Goal: Task Accomplishment & Management: Use online tool/utility

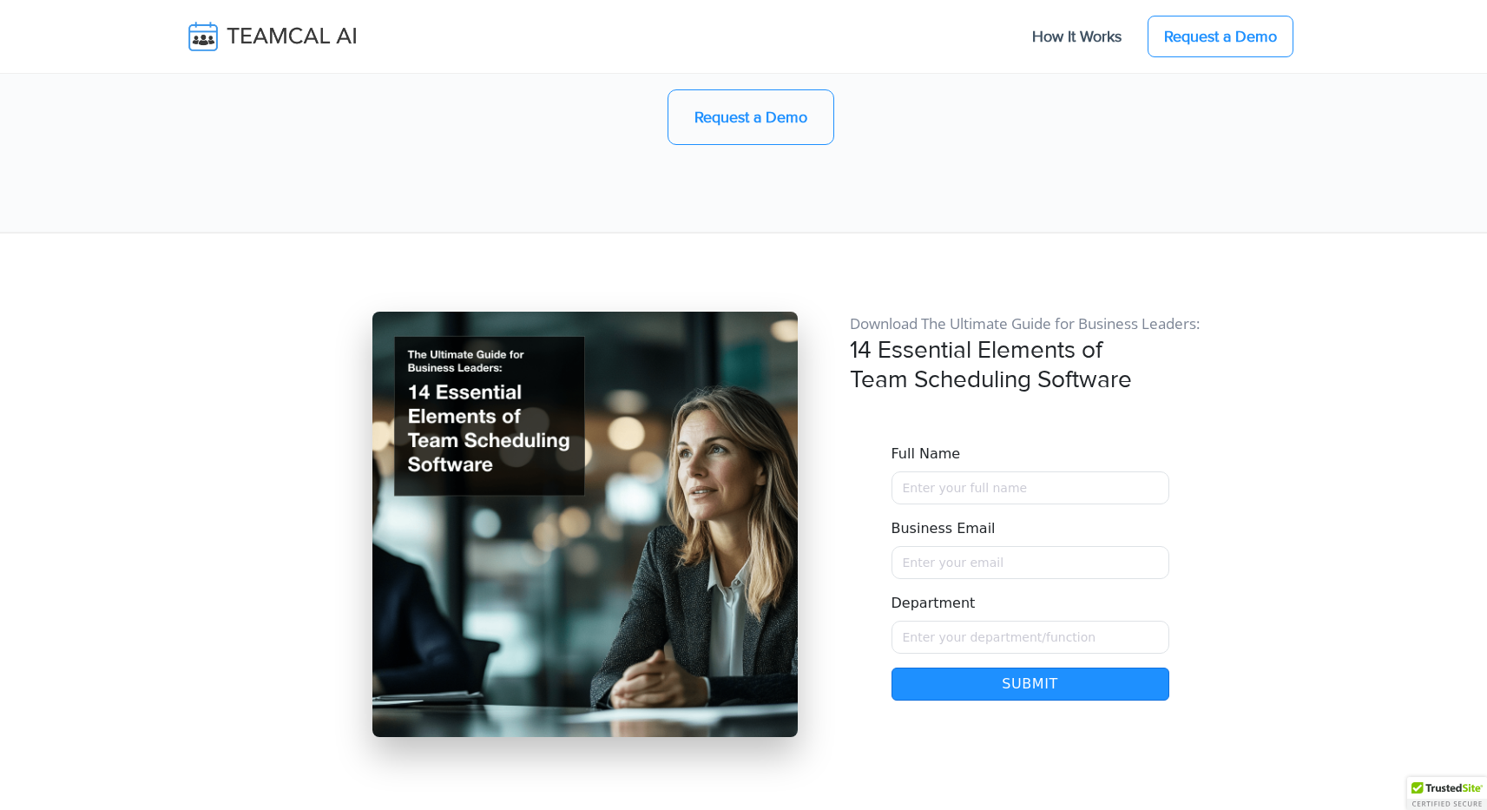
scroll to position [15012, 0]
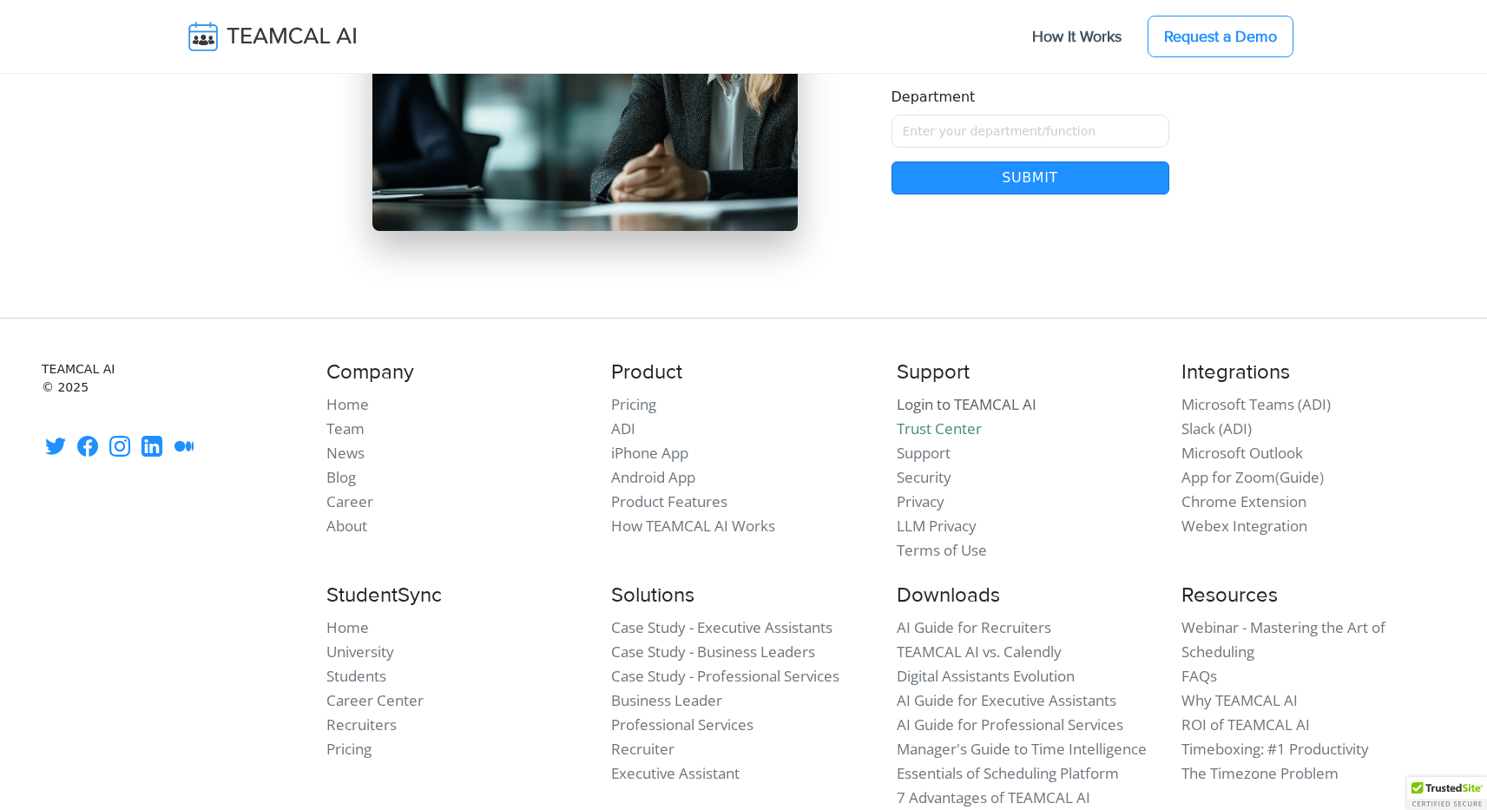
click at [983, 394] on link "Login to TEAMCAL AI" at bounding box center [966, 404] width 140 height 20
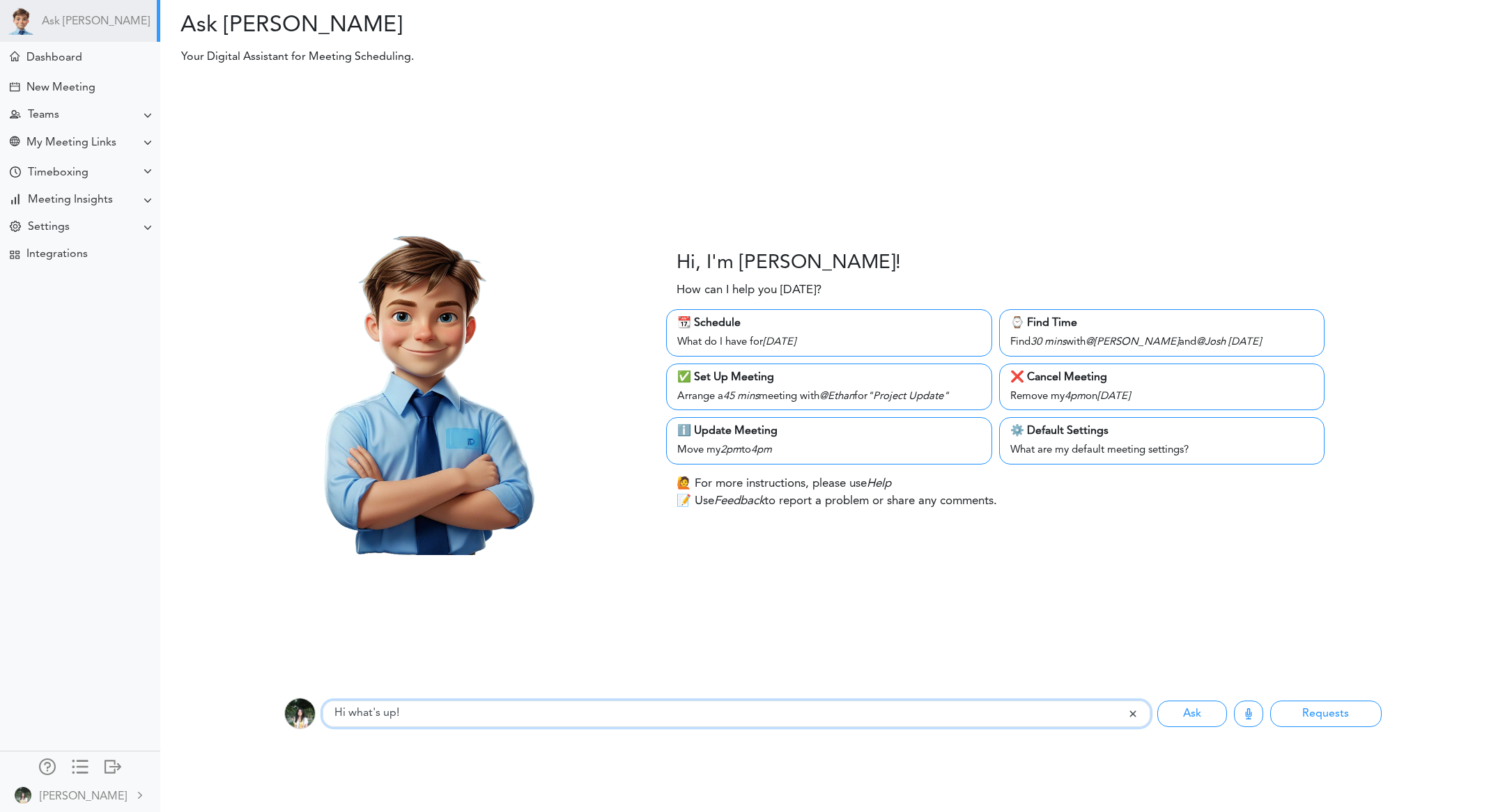
click at [465, 725] on input "Hi what's up!" at bounding box center [725, 713] width 805 height 26
click at [1157, 700] on button "Ask" at bounding box center [1191, 713] width 70 height 26
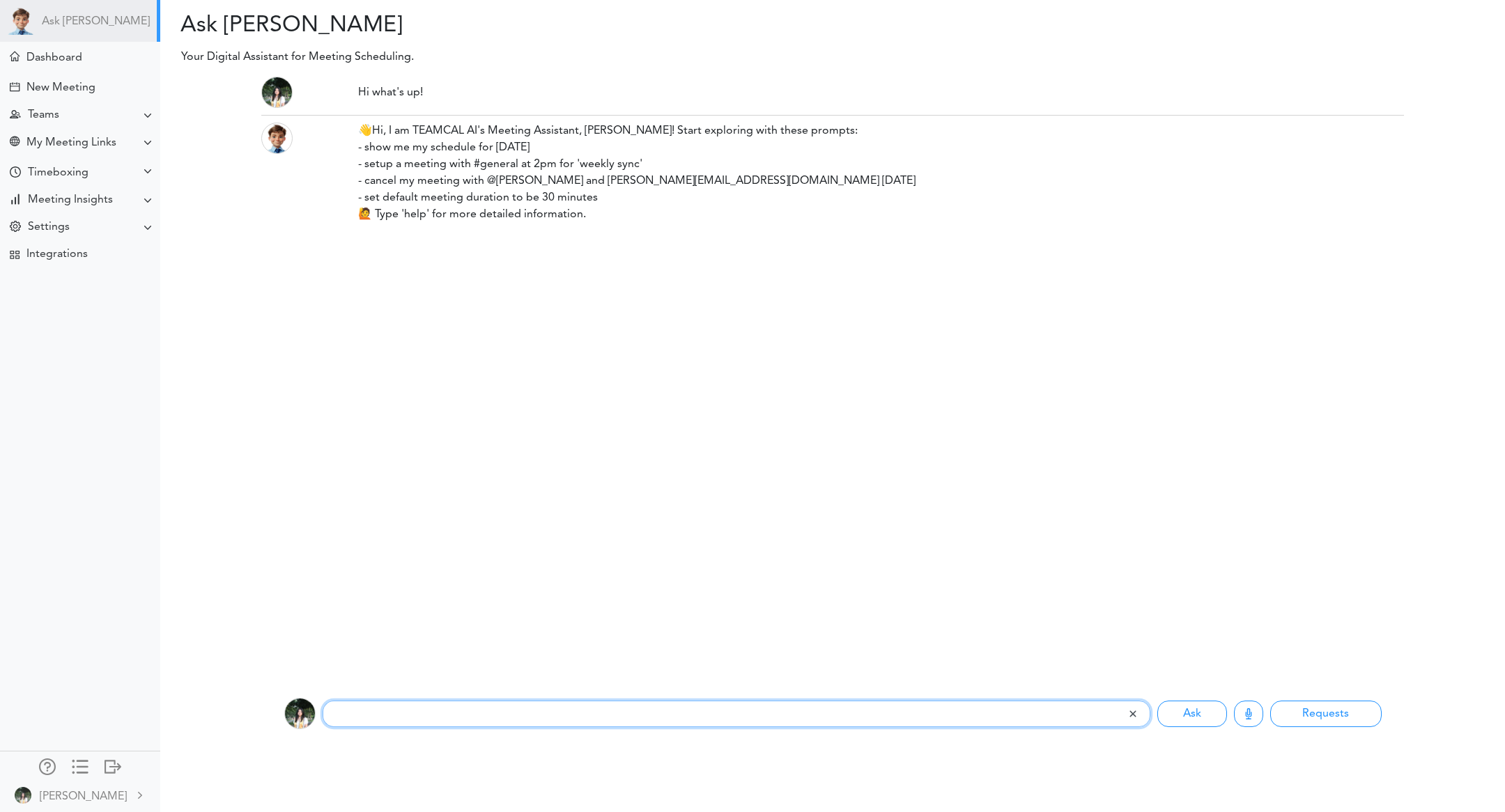
click at [465, 725] on input "text" at bounding box center [725, 713] width 804 height 26
type input "setup meeting for 12"
click at [1157, 700] on button "Ask" at bounding box center [1191, 713] width 70 height 26
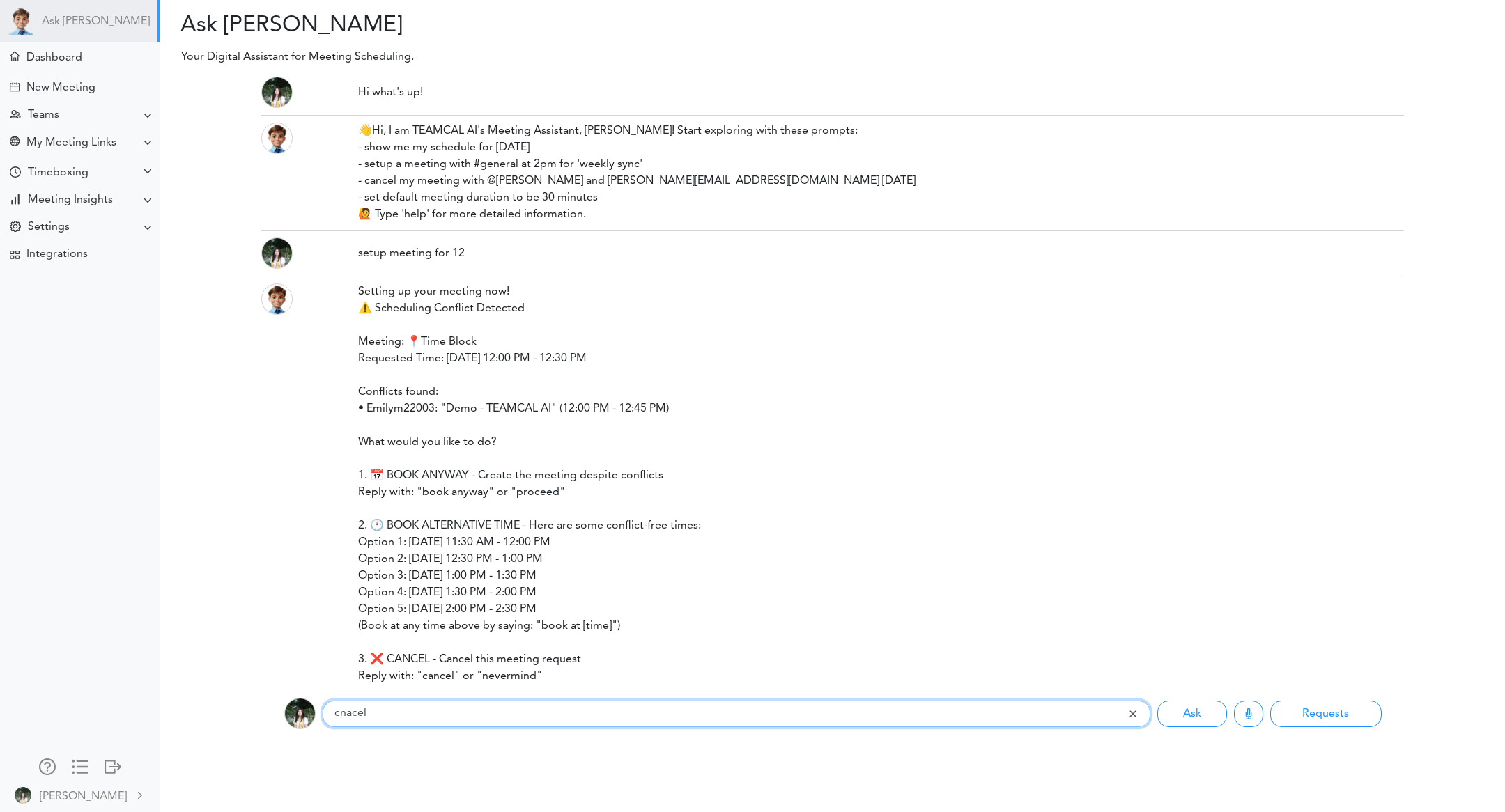
type input "cnacel"
click at [1157, 700] on button "Ask" at bounding box center [1191, 713] width 70 height 26
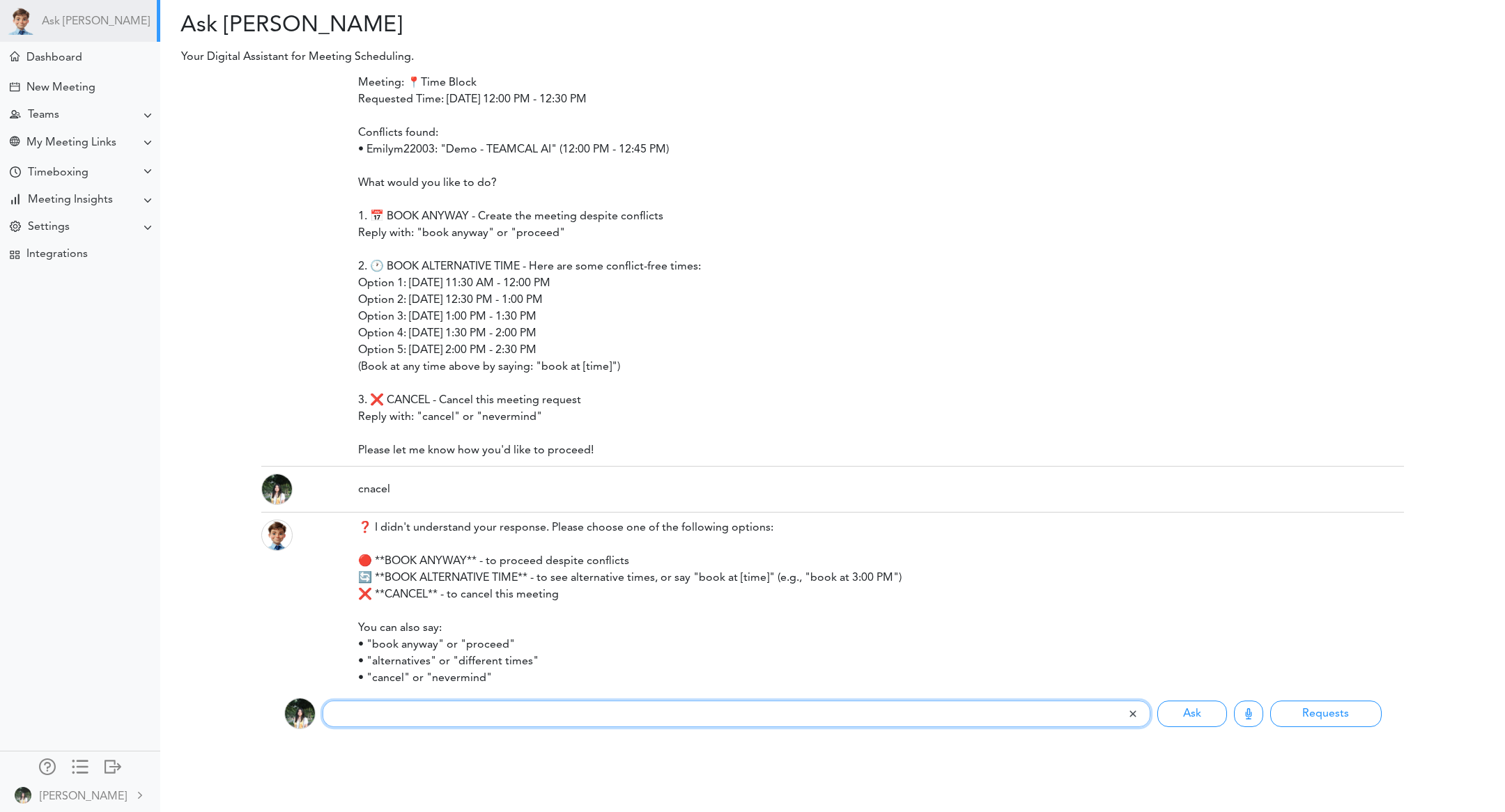
click at [464, 725] on input "text" at bounding box center [725, 713] width 804 height 26
type input "cancel"
click at [1157, 700] on button "Ask" at bounding box center [1191, 713] width 70 height 26
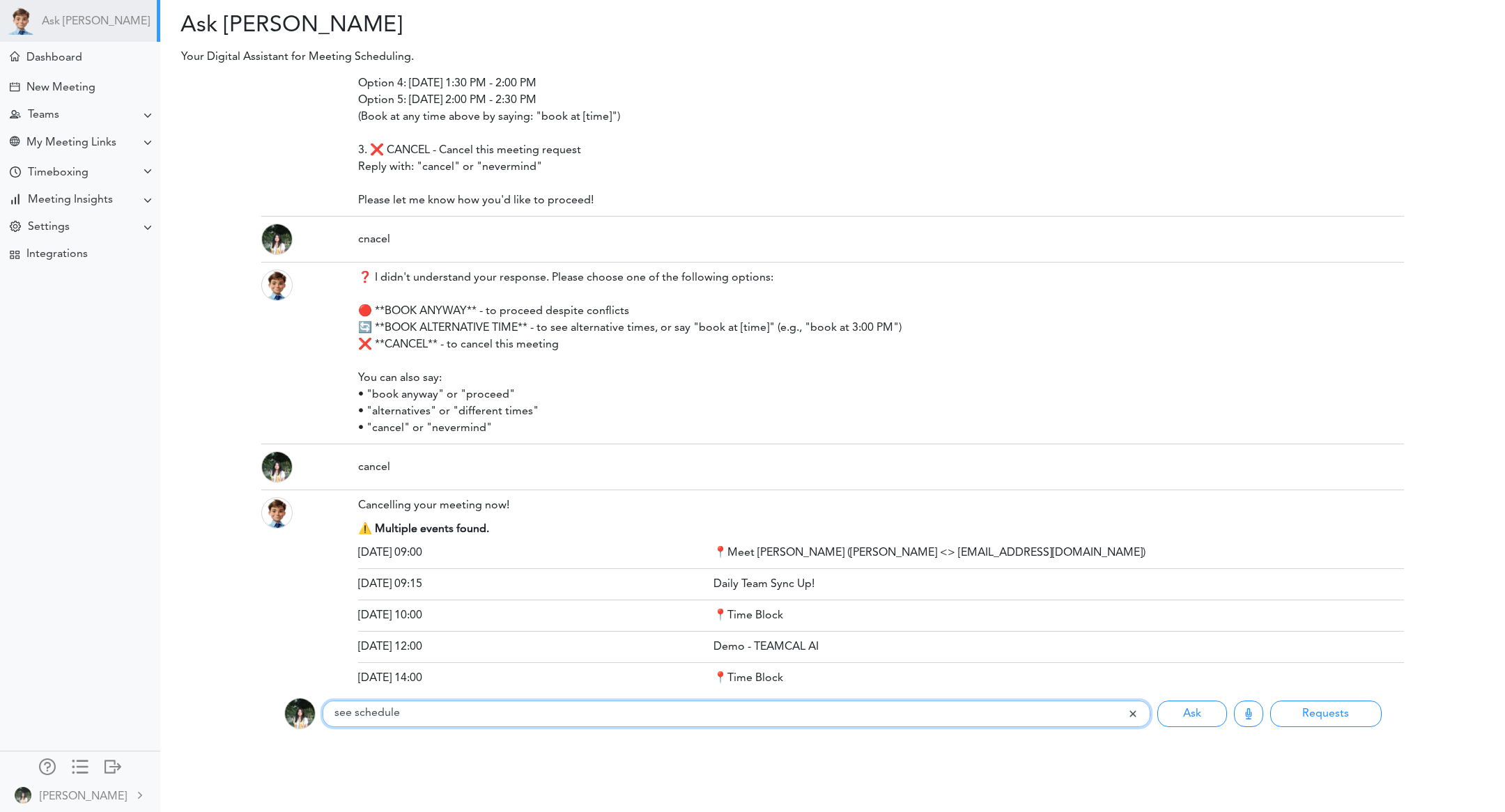
type input "see schedule"
click at [1157, 700] on button "Ask" at bounding box center [1191, 713] width 70 height 26
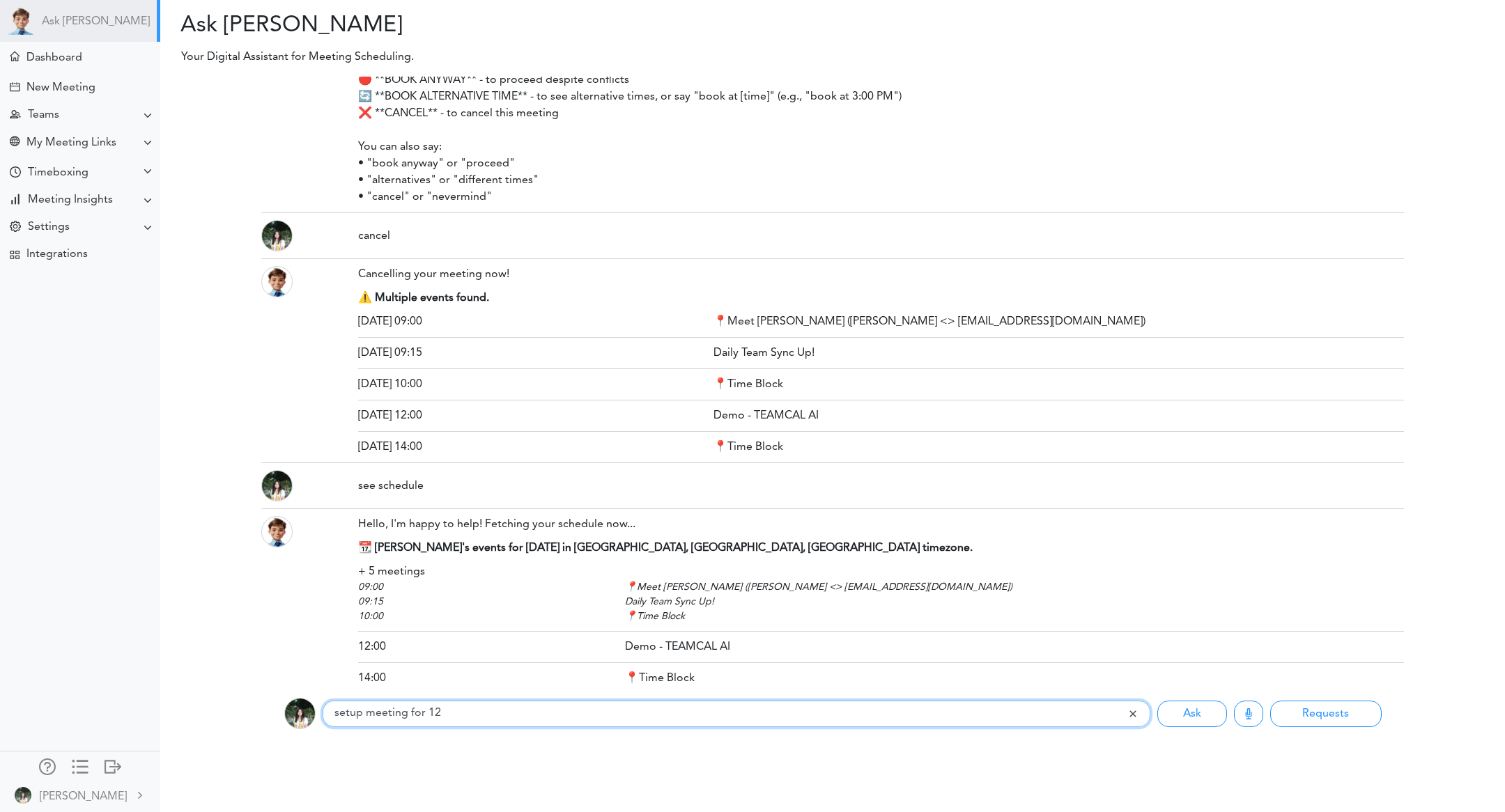
type input "setup meeting for 12"
click at [1157, 700] on button "Ask" at bounding box center [1191, 713] width 70 height 26
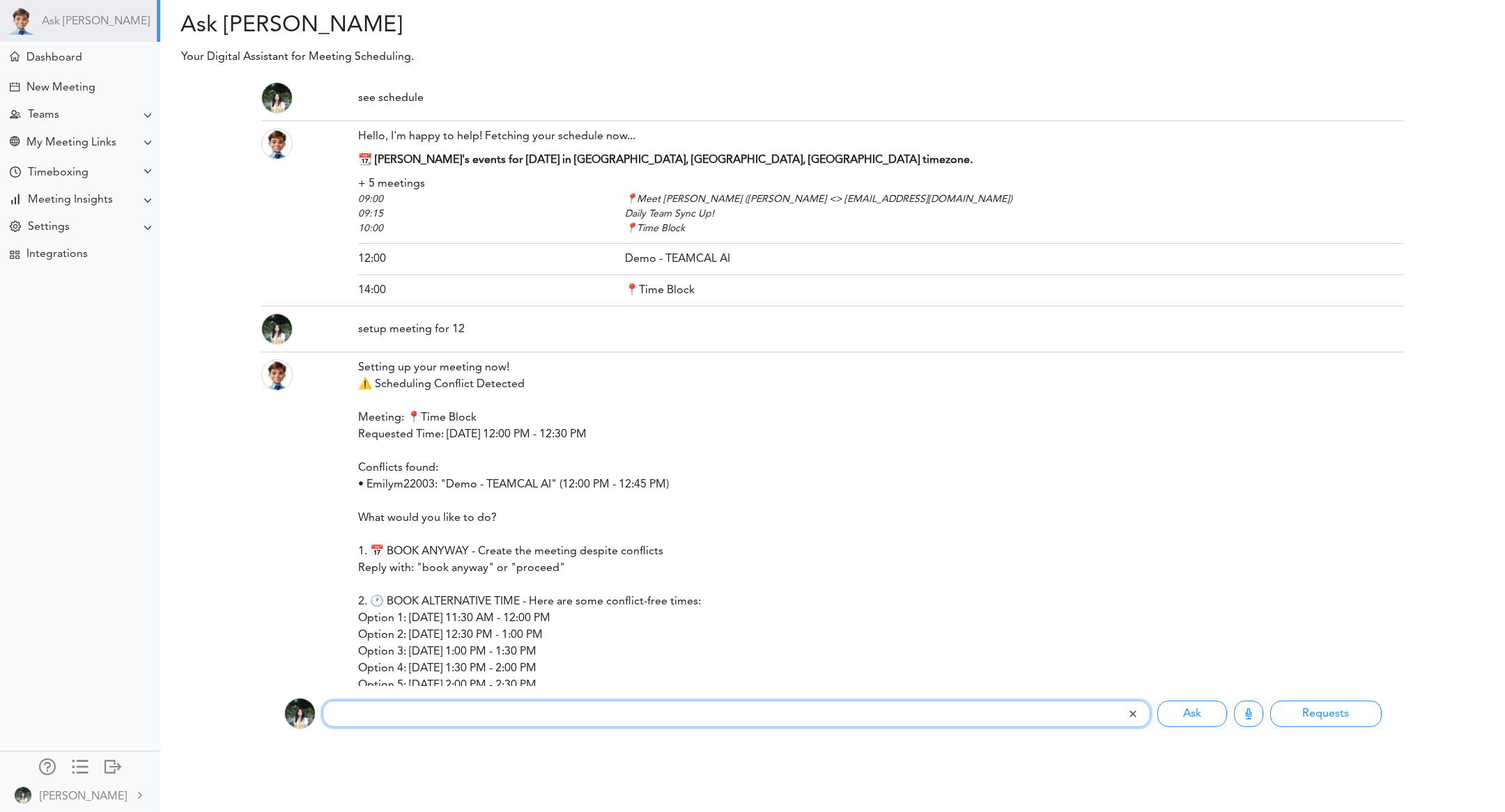
scroll to position [1236, 0]
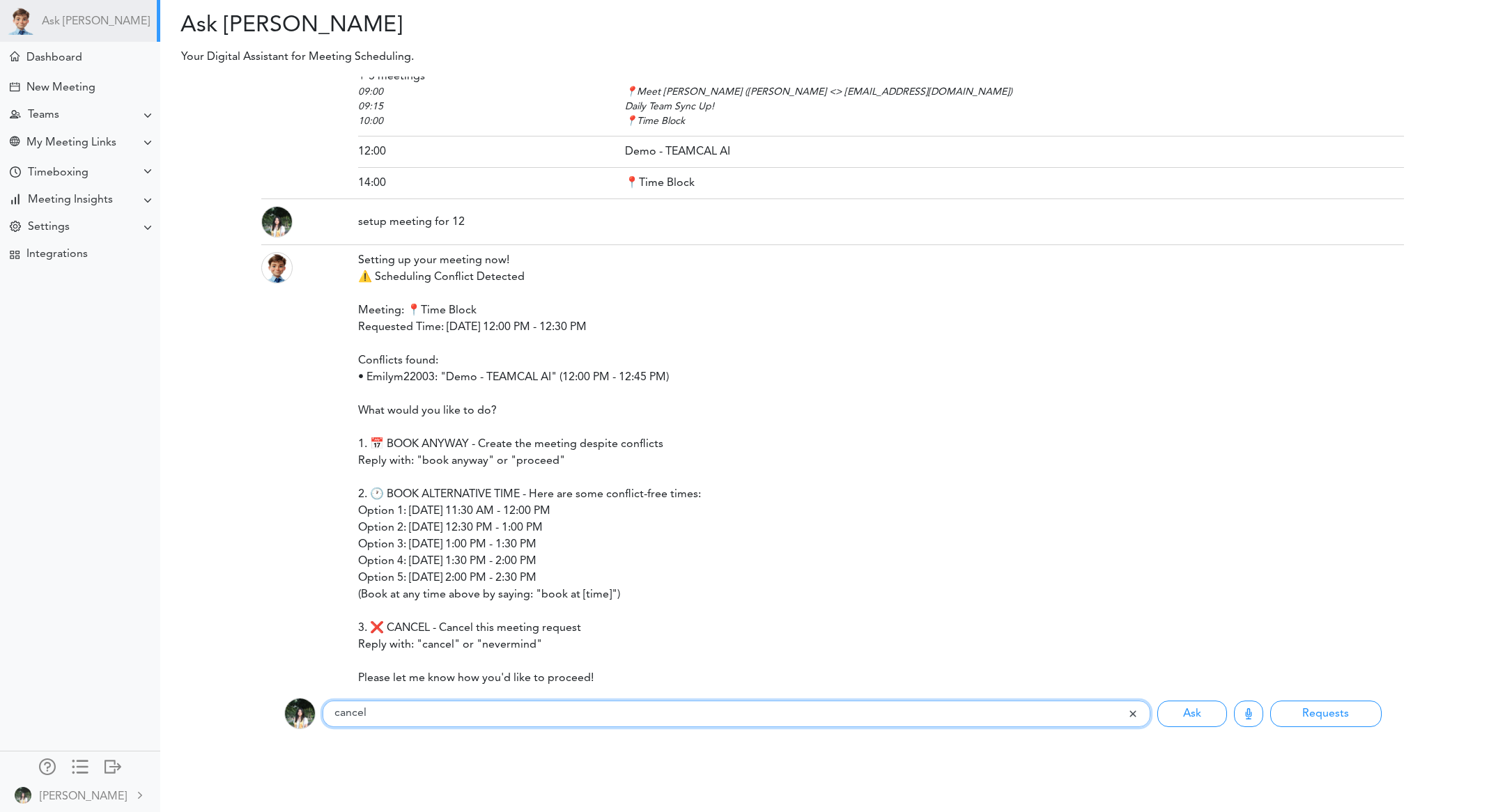
type input "cancel"
click at [1157, 700] on button "Ask" at bounding box center [1191, 713] width 70 height 26
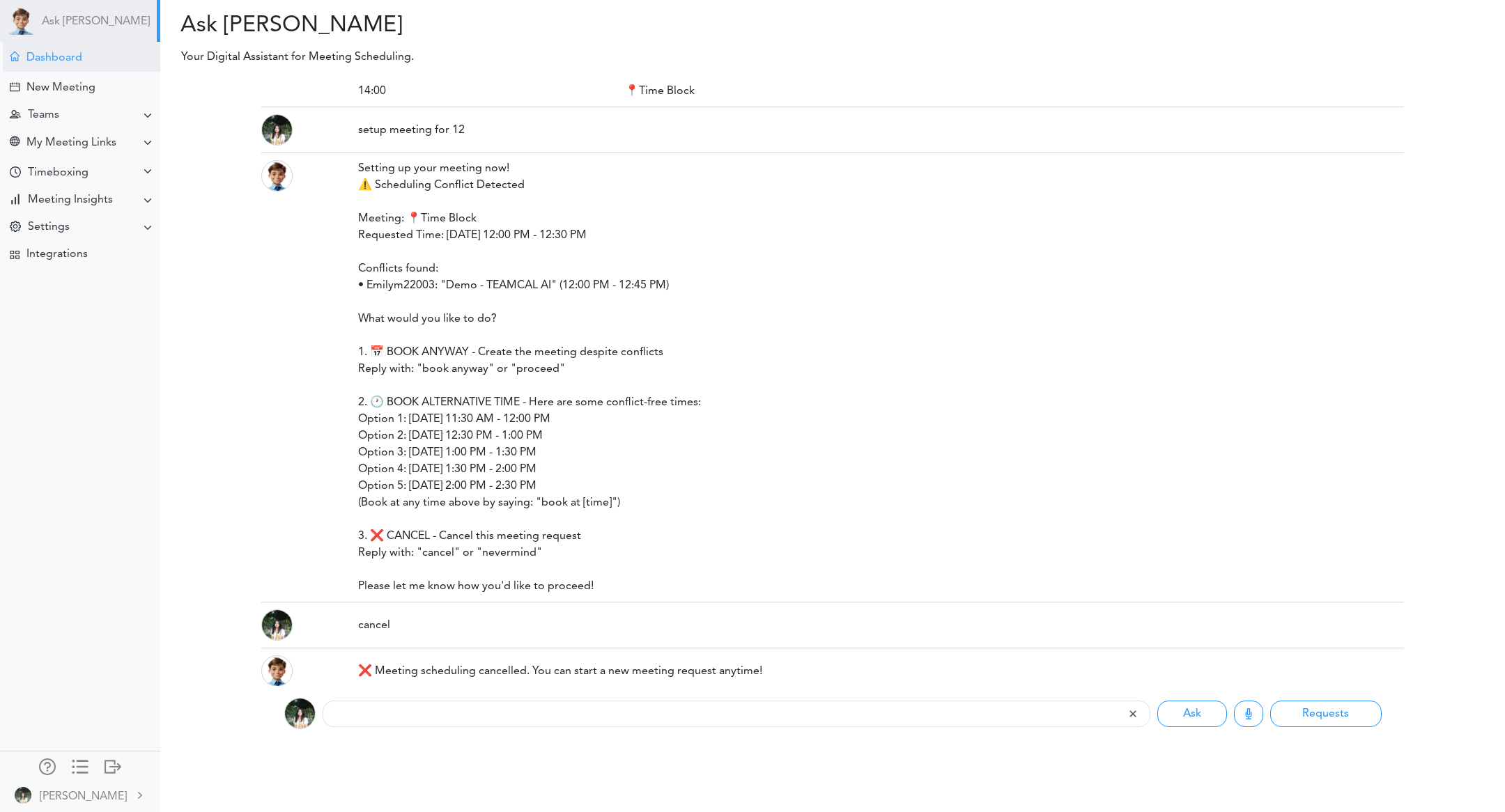
click at [74, 51] on div "Dashboard" at bounding box center [81, 56] width 157 height 30
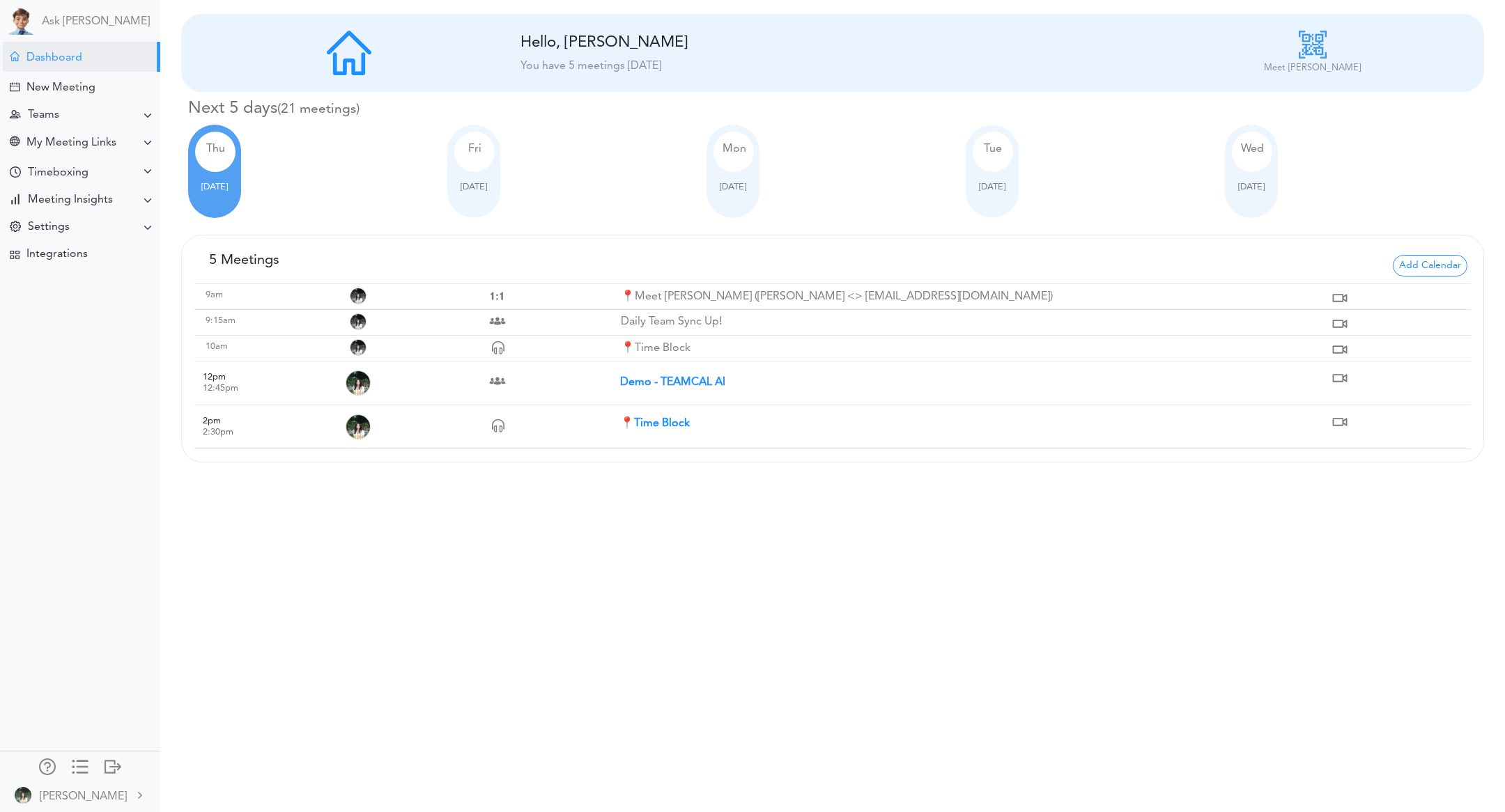
click at [630, 382] on strong "Demo - TEAMCAL AI" at bounding box center [672, 382] width 105 height 11
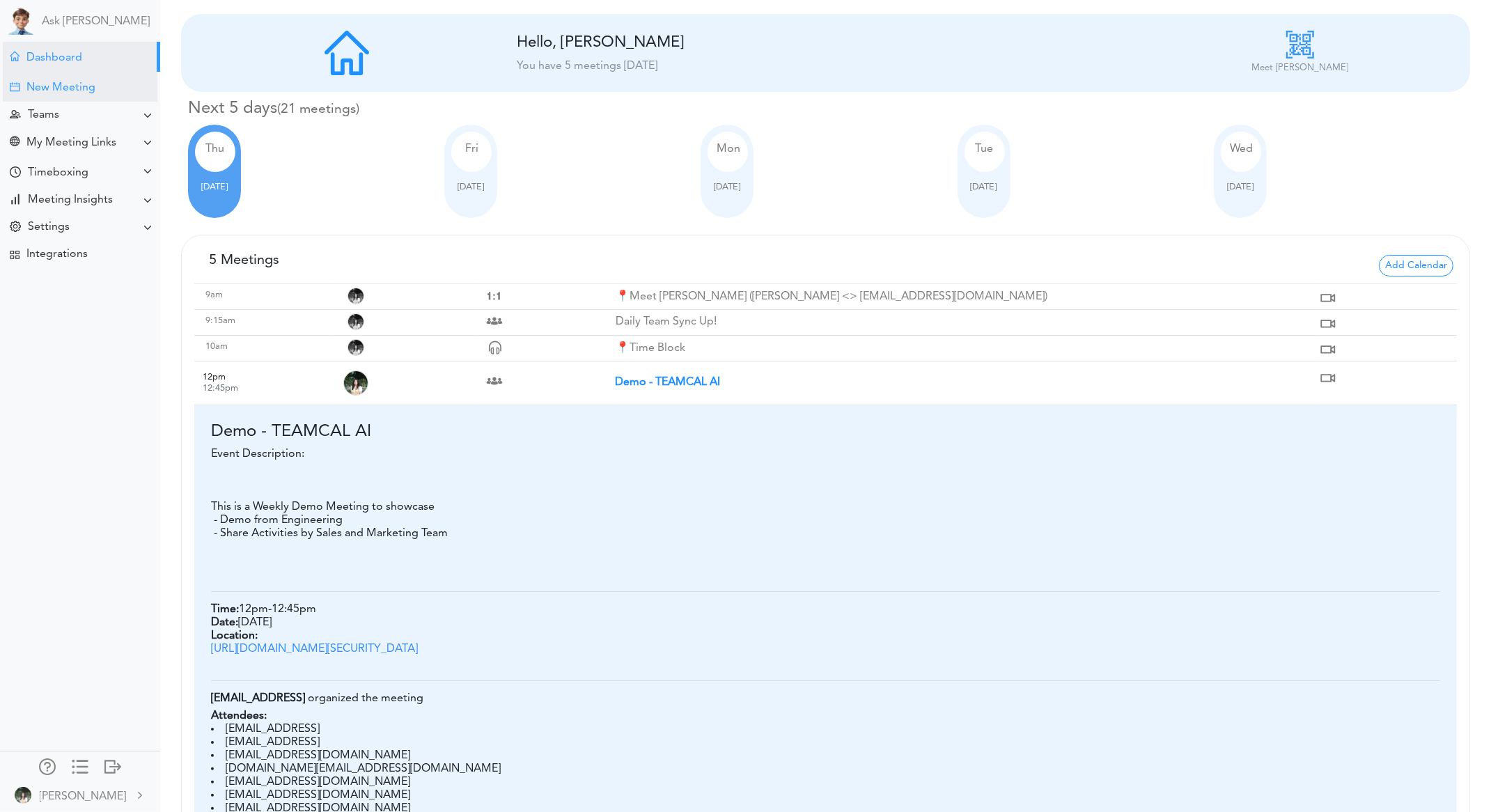
click at [66, 74] on div "New Meeting" at bounding box center [79, 86] width 155 height 30
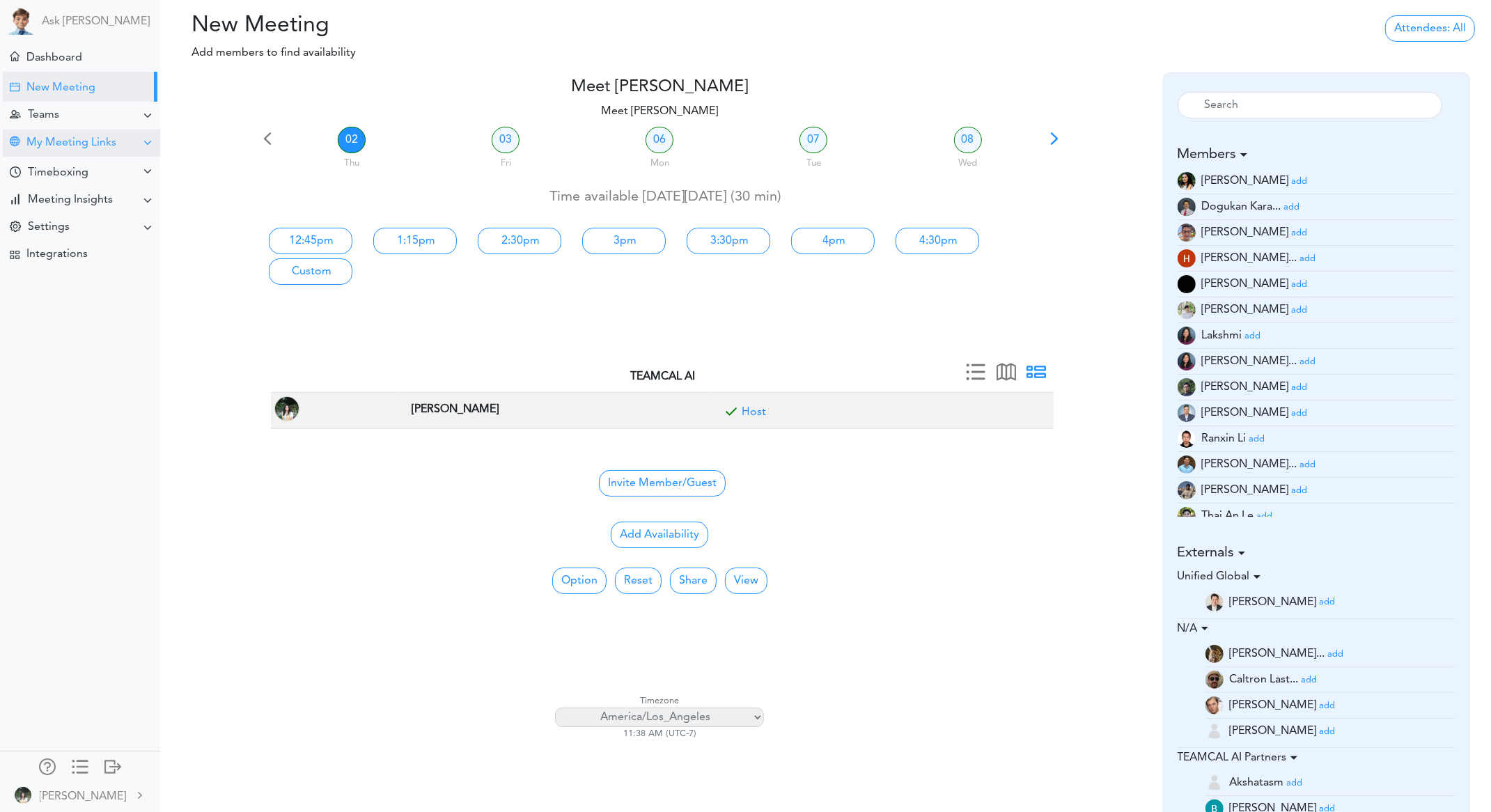
click at [90, 146] on div "My Meeting Links" at bounding box center [71, 143] width 90 height 13
click at [91, 146] on div "My Meeting Links" at bounding box center [71, 143] width 90 height 13
click at [85, 124] on div "Teams" at bounding box center [81, 116] width 157 height 27
click at [92, 243] on div "My Meeting Links" at bounding box center [71, 243] width 90 height 13
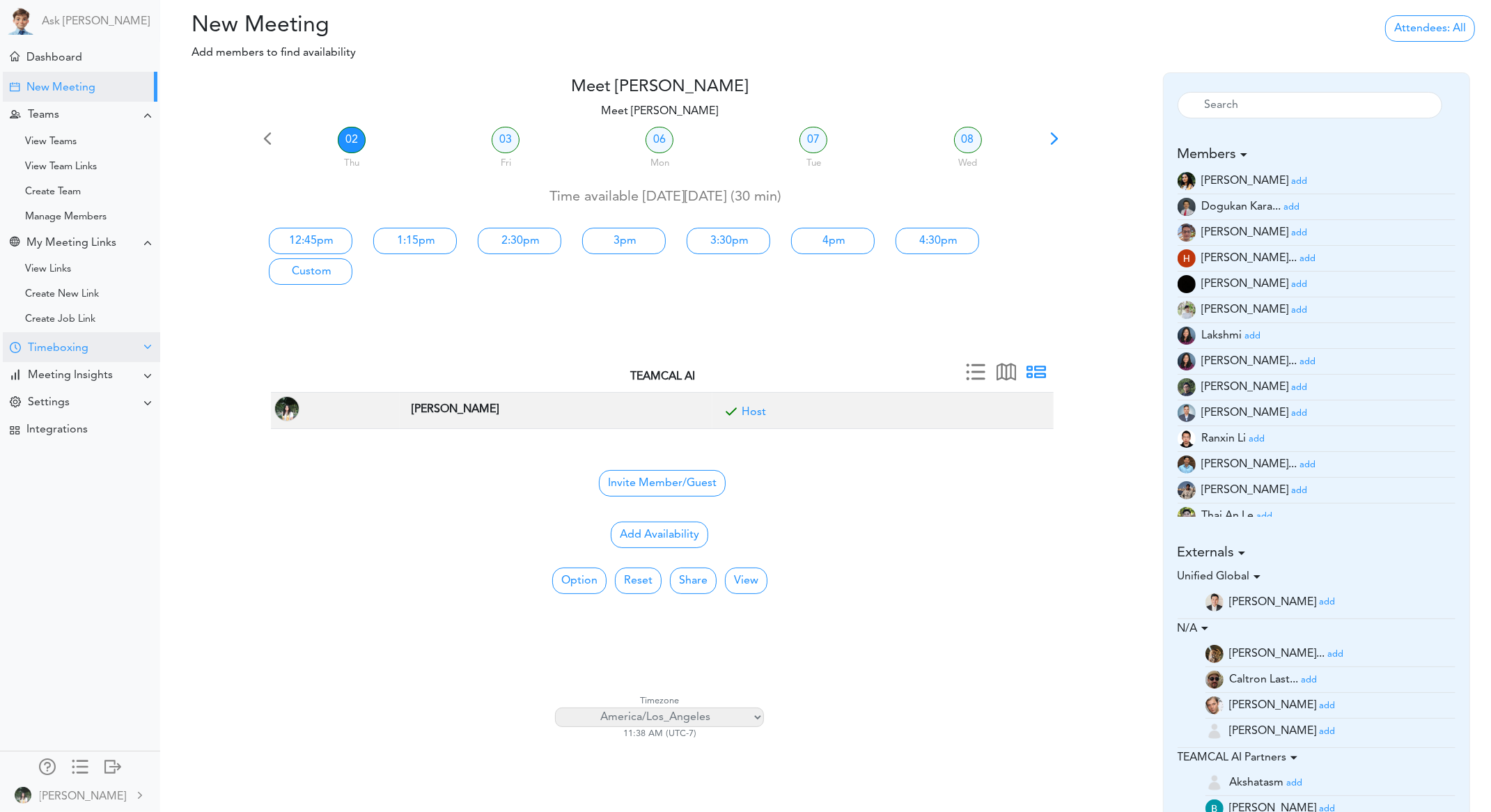
click at [73, 343] on div "Timeboxing" at bounding box center [59, 348] width 61 height 13
click at [76, 467] on div "Meeting Insights" at bounding box center [81, 476] width 157 height 27
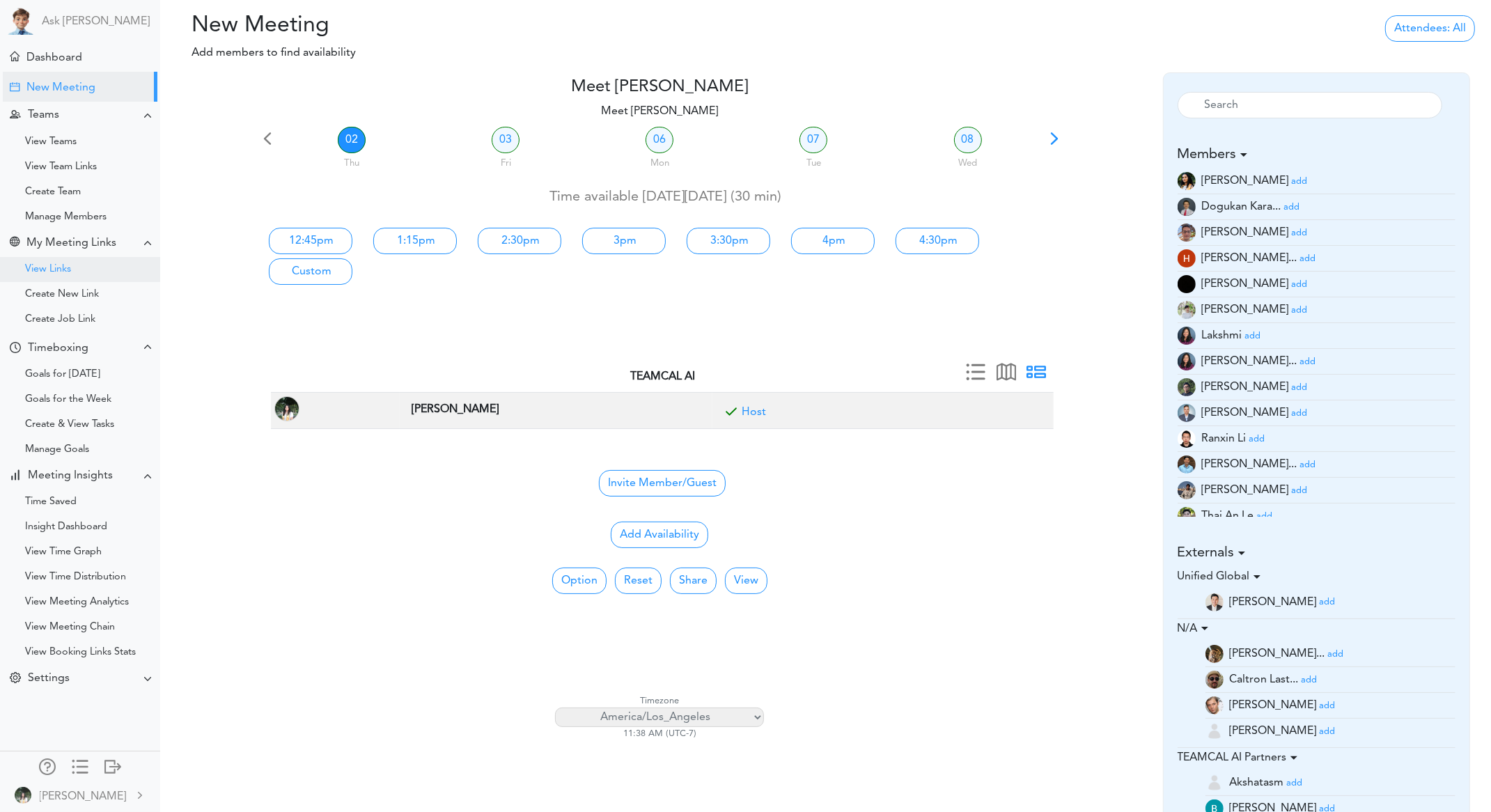
click at [91, 269] on div "View Links" at bounding box center [80, 269] width 160 height 25
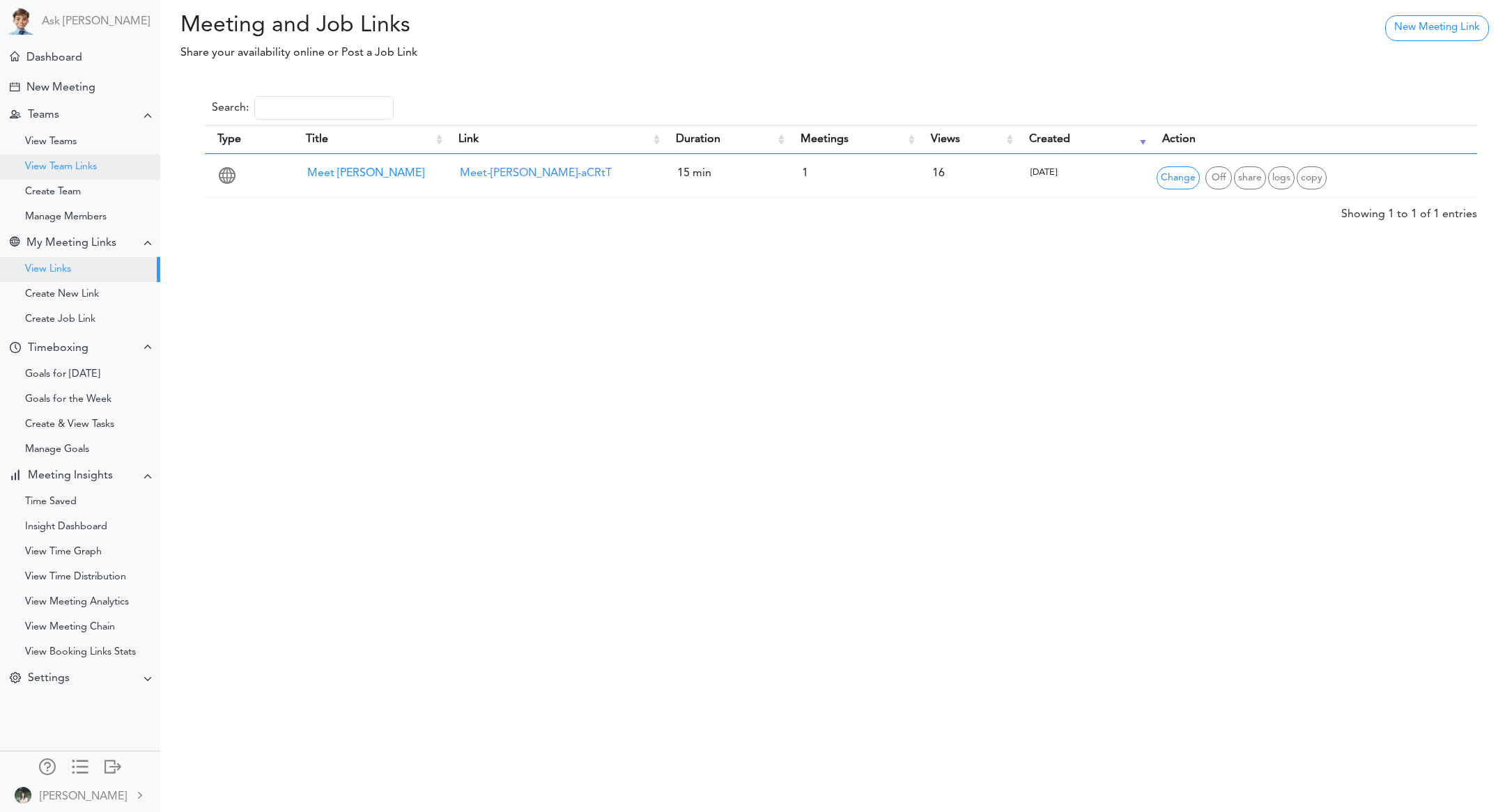
click at [88, 158] on div "View Team Links" at bounding box center [80, 167] width 161 height 25
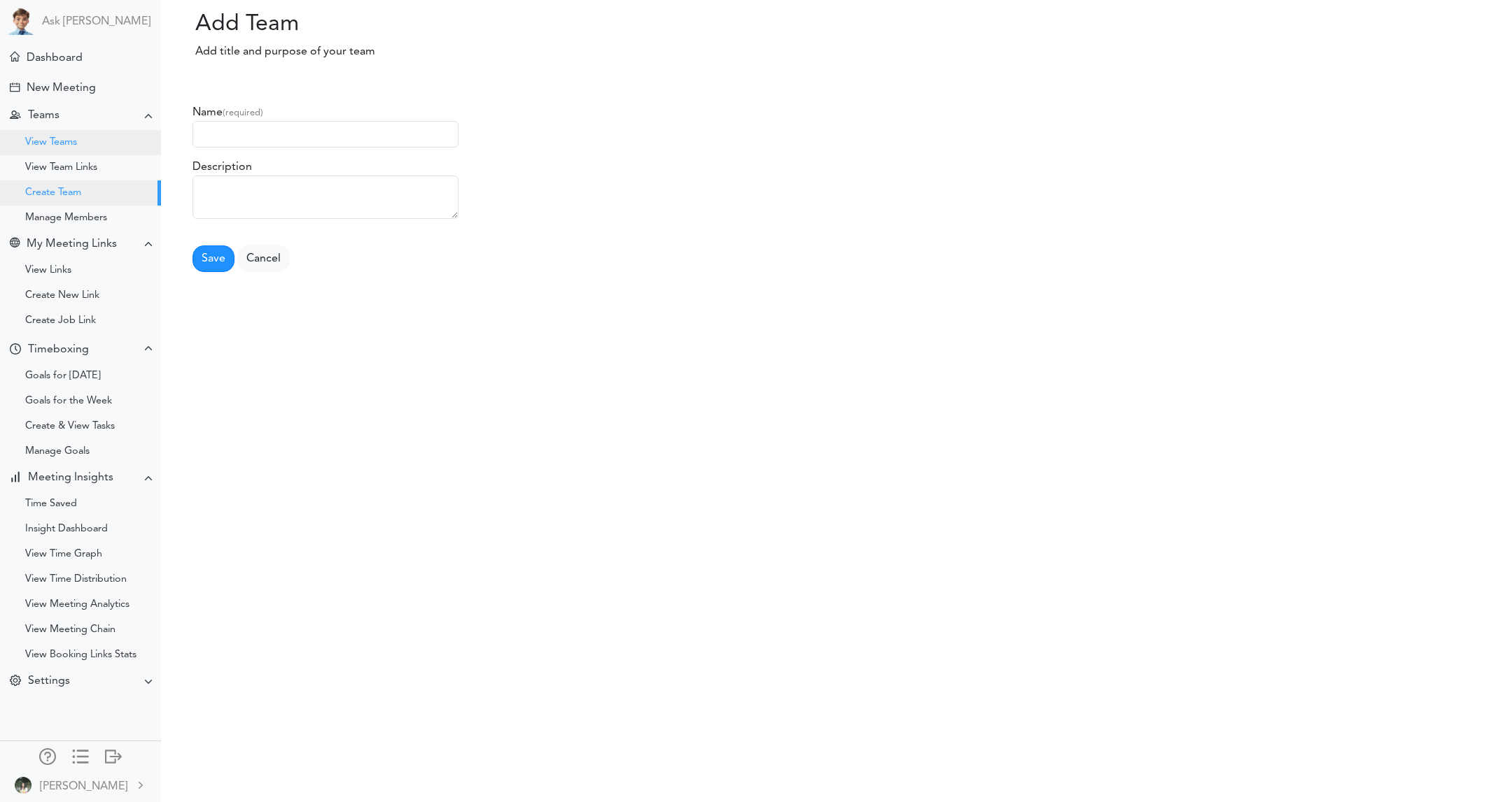
click at [91, 150] on div "View Teams" at bounding box center [81, 142] width 161 height 25
click at [96, 151] on div "View Teams" at bounding box center [81, 142] width 161 height 25
click at [86, 159] on div "View Team Links" at bounding box center [81, 168] width 161 height 25
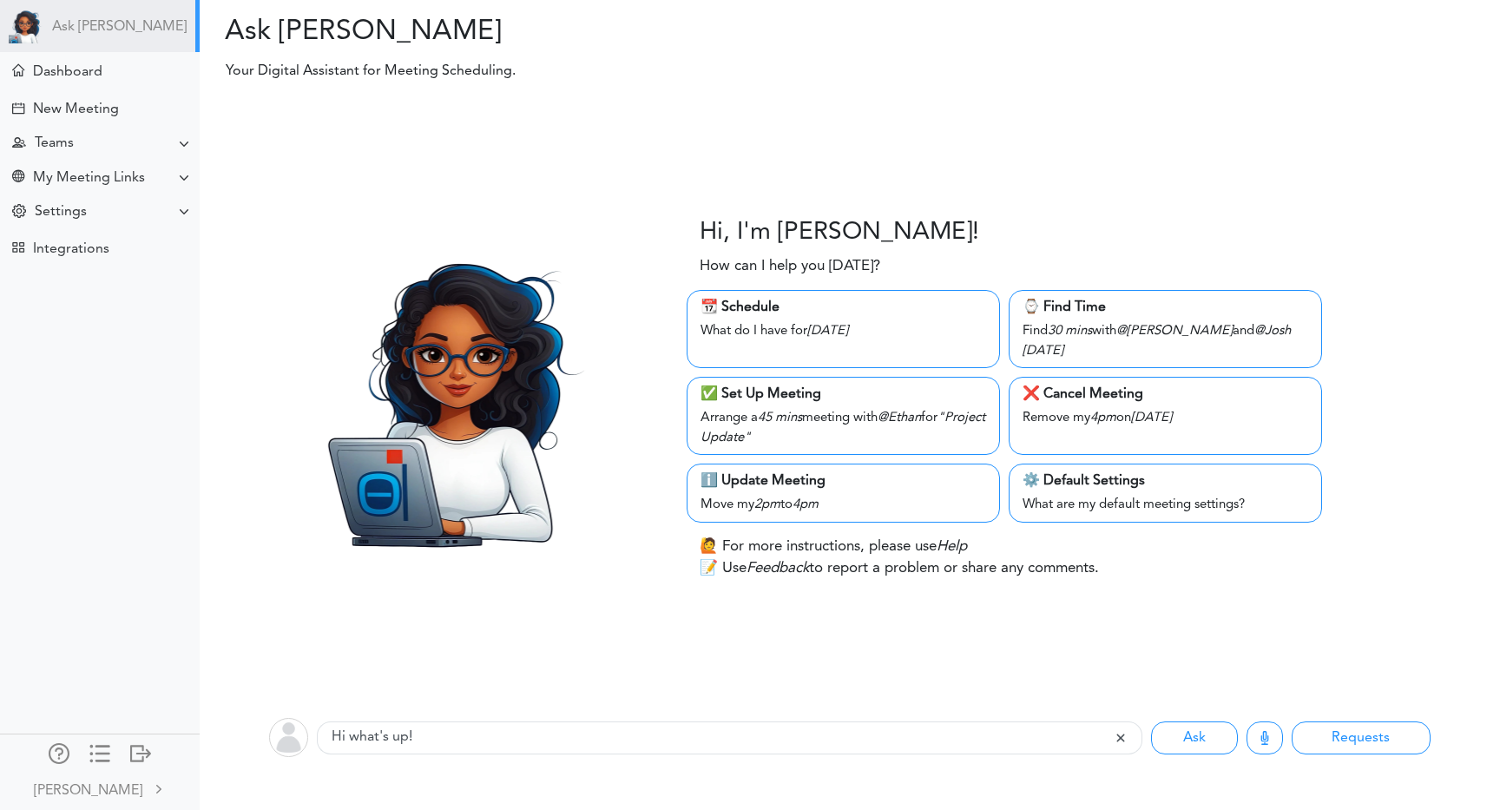
click at [1093, 135] on div "Hi, I'm [PERSON_NAME]! How can I help you [DATE]? 📆 Schedule What do I have for…" at bounding box center [850, 398] width 1326 height 607
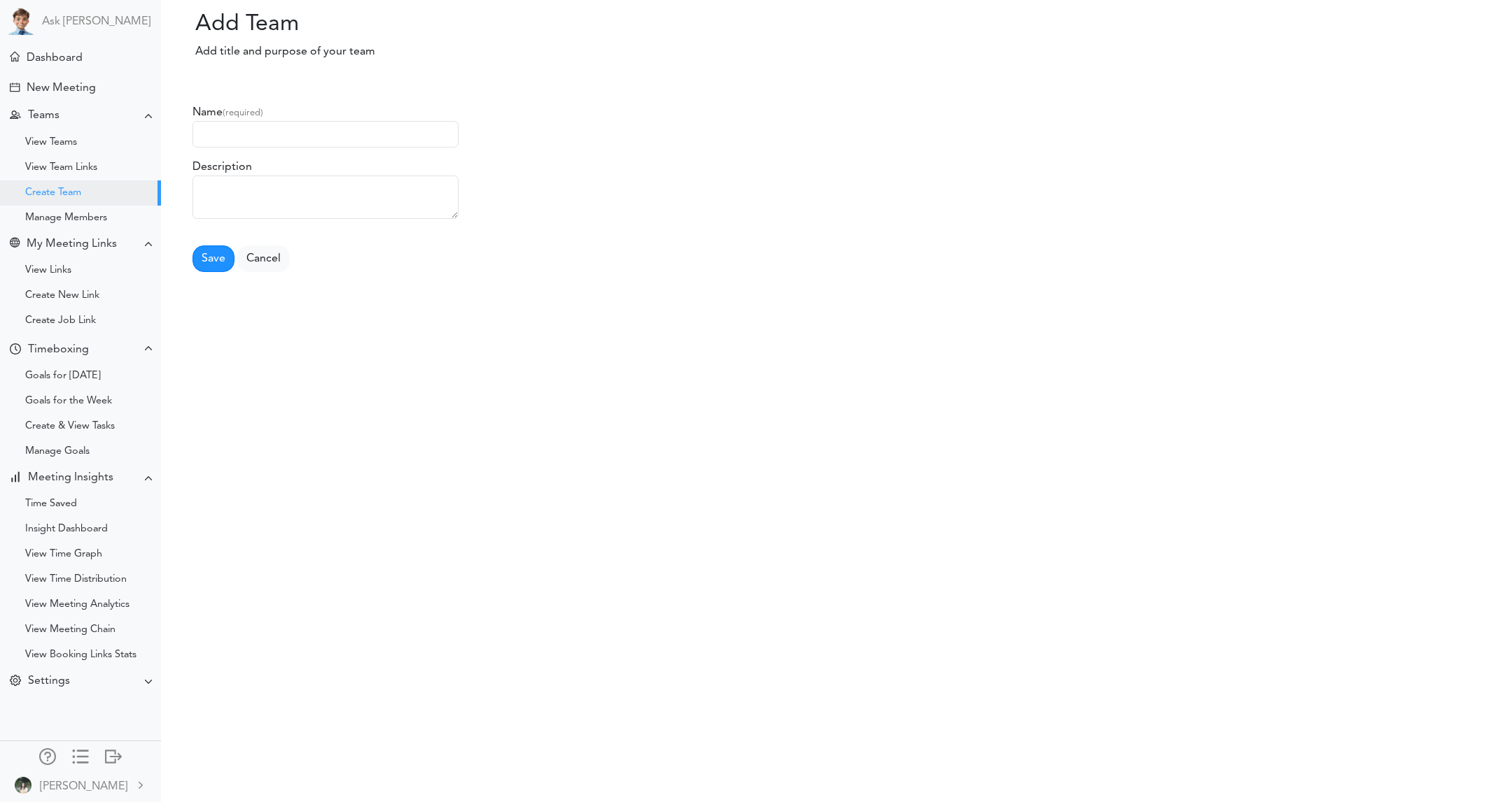
scroll to position [45, 0]
